Goal: Find specific page/section: Find specific page/section

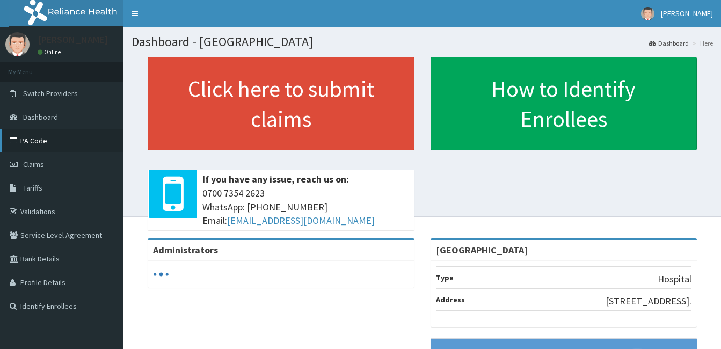
click at [84, 142] on link "PA Code" at bounding box center [61, 141] width 123 height 24
click at [73, 213] on link "Validations" at bounding box center [61, 212] width 123 height 24
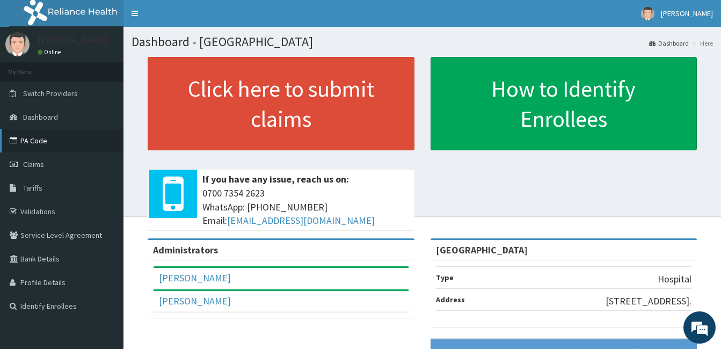
click at [98, 150] on link "PA Code" at bounding box center [61, 141] width 123 height 24
